Goal: Task Accomplishment & Management: Use online tool/utility

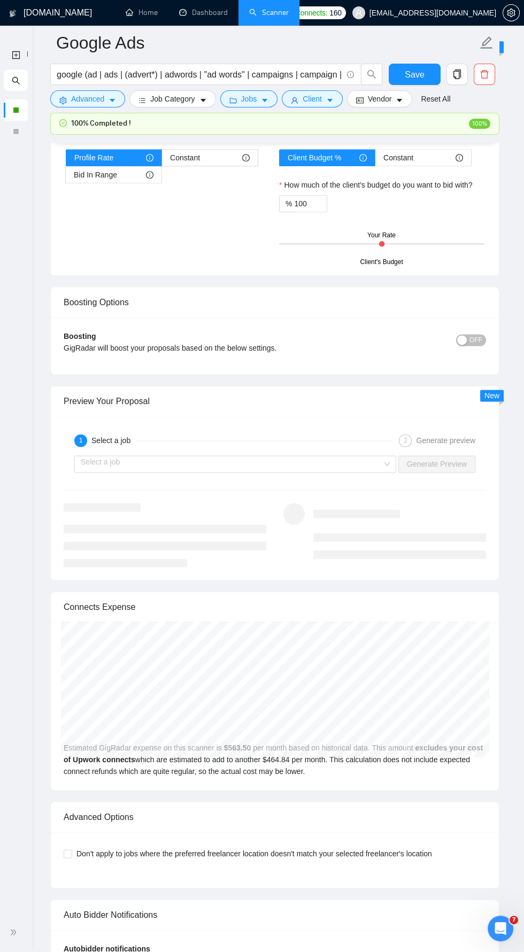
click at [19, 932] on span "double-right" at bounding box center [15, 932] width 11 height 11
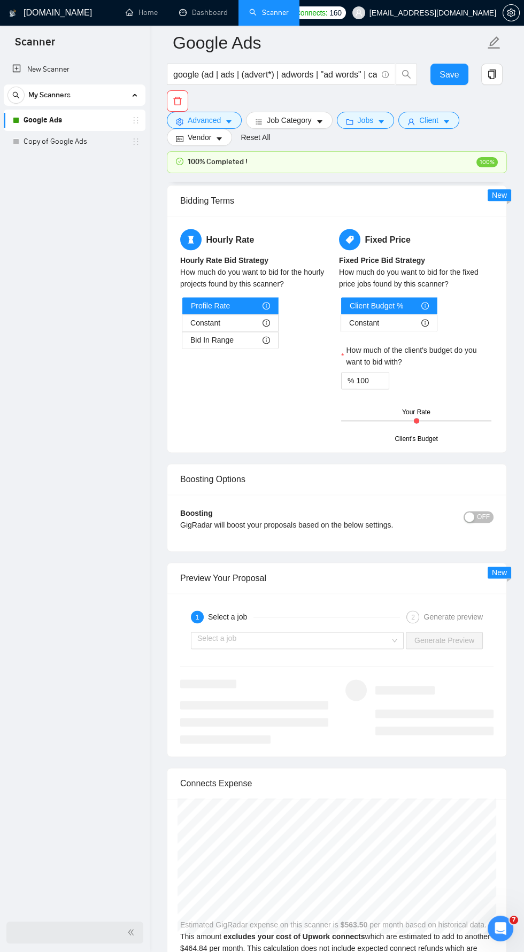
click at [101, 114] on link "Google Ads" at bounding box center [75, 120] width 102 height 21
click at [66, 123] on link "Google Ads" at bounding box center [75, 120] width 102 height 21
click at [77, 122] on link "Google Ads" at bounding box center [75, 120] width 102 height 21
click at [78, 142] on link "Copy of Google Ads" at bounding box center [75, 141] width 102 height 21
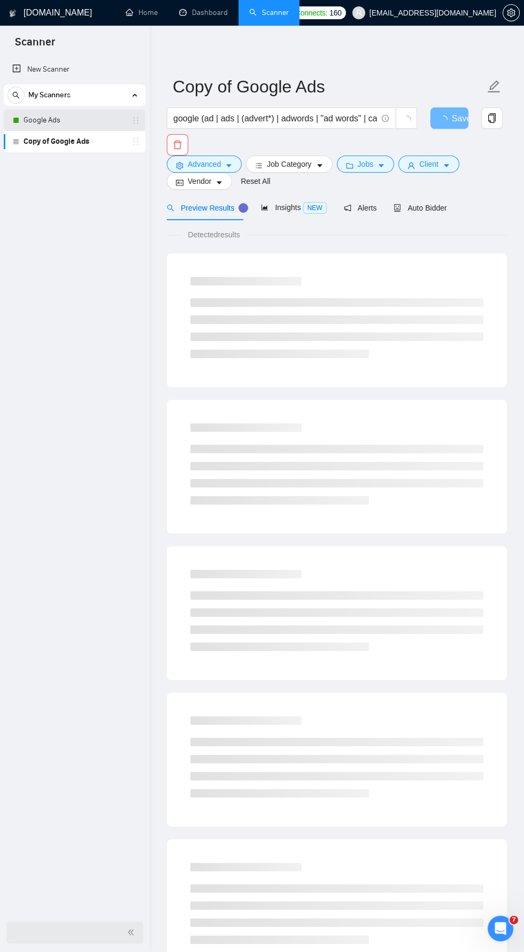
click at [74, 120] on link "Google Ads" at bounding box center [75, 120] width 102 height 21
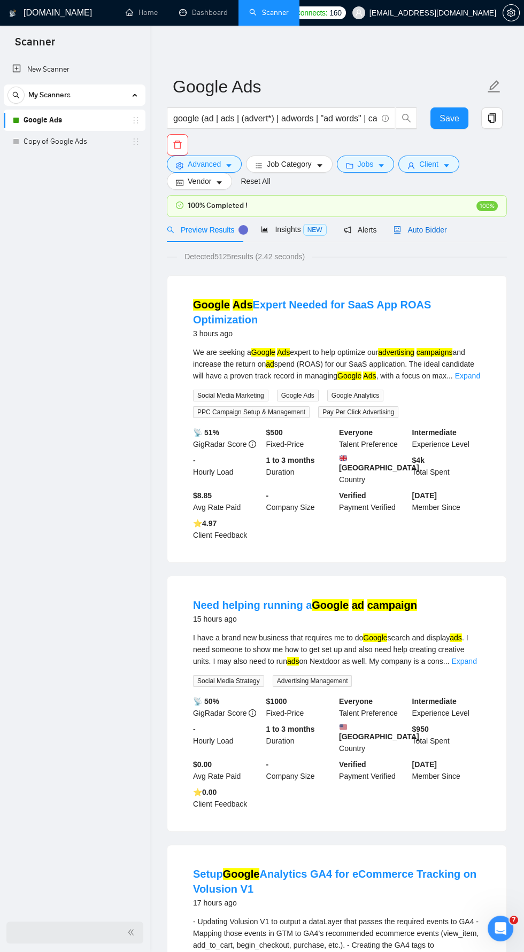
click at [418, 229] on span "Auto Bidder" at bounding box center [419, 230] width 53 height 9
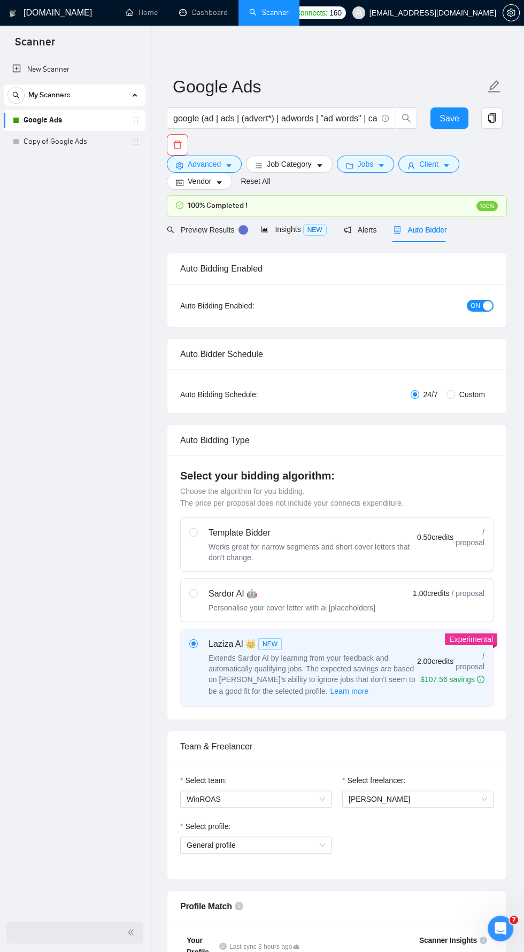
click at [130, 932] on icon "double-left" at bounding box center [130, 932] width 5 height 6
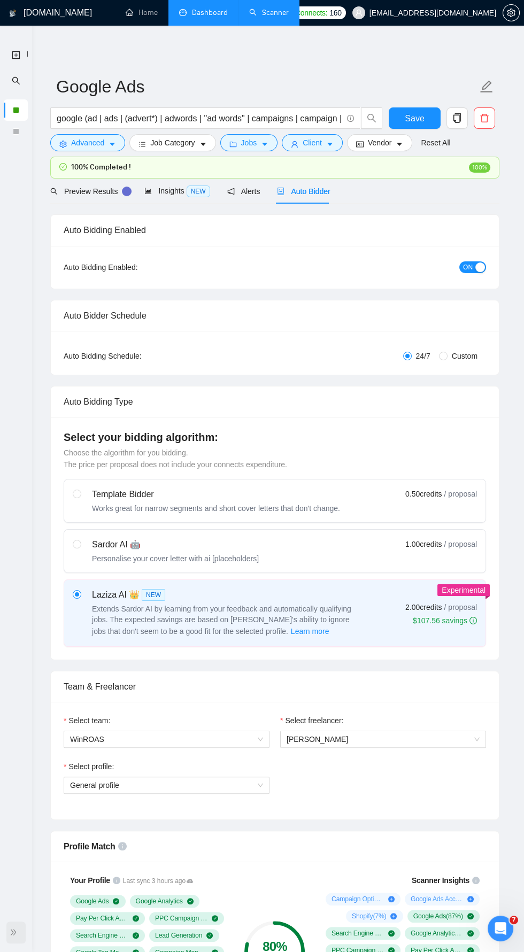
click at [207, 8] on link "Dashboard" at bounding box center [203, 12] width 49 height 9
